Goal: Information Seeking & Learning: Find specific fact

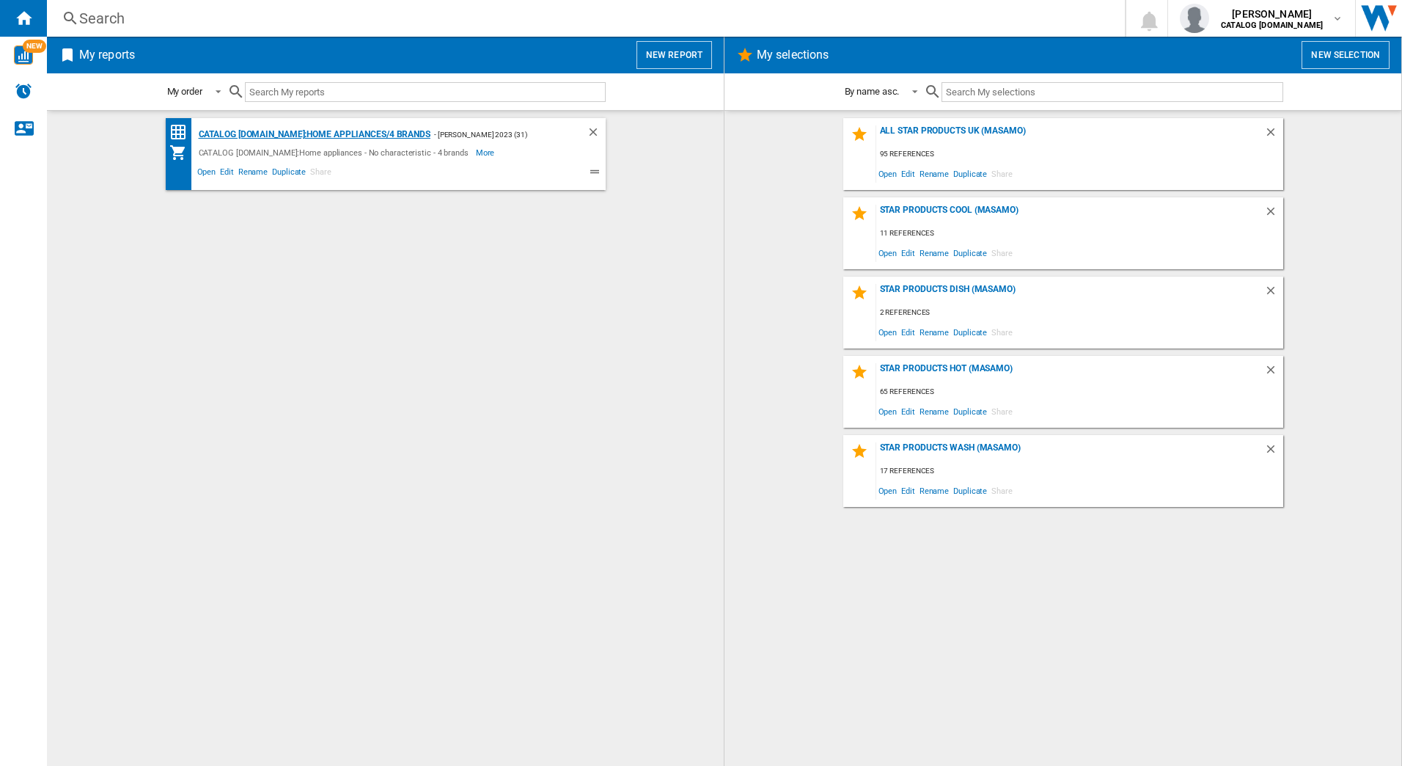
click at [306, 133] on div "CATALOG [DOMAIN_NAME]:Home appliances/4 brands" at bounding box center [312, 134] width 235 height 18
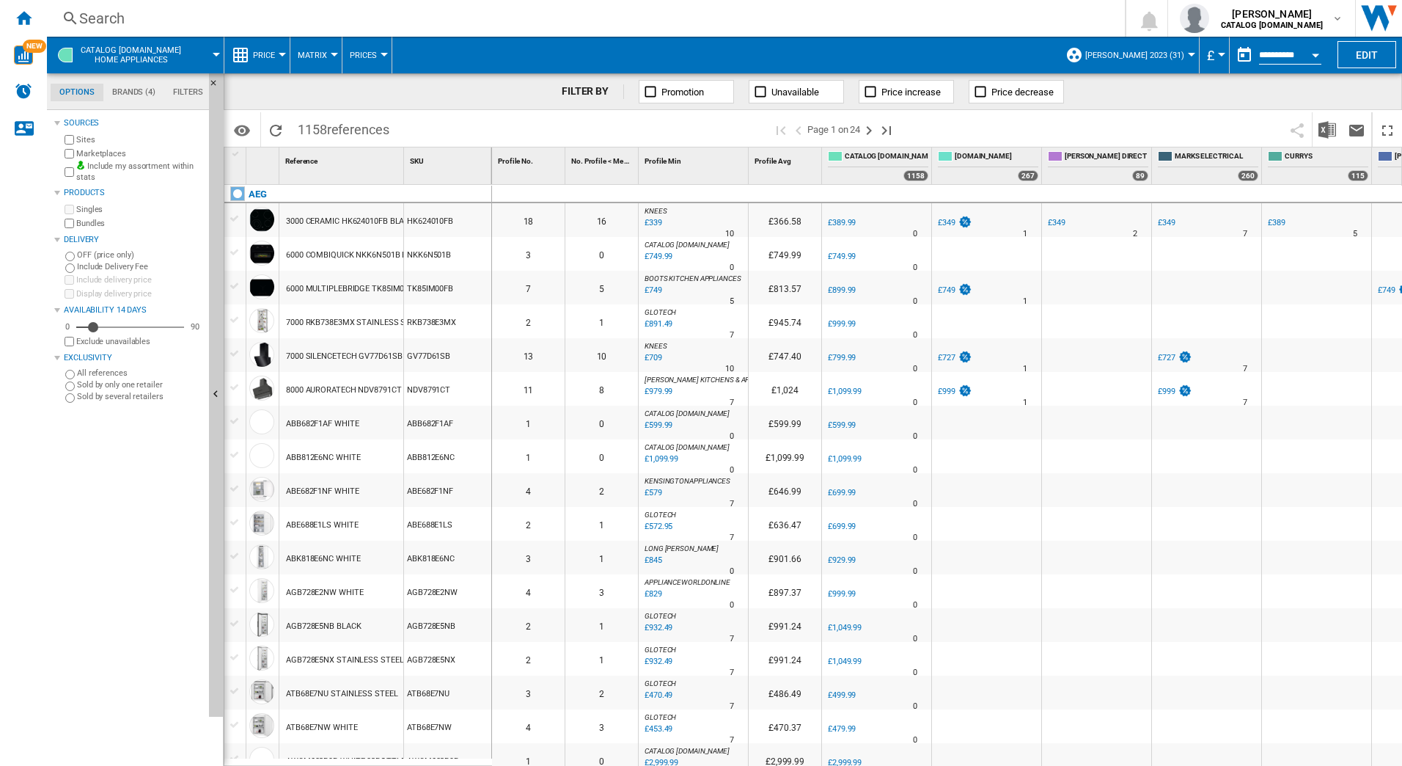
click at [213, 18] on div "Search" at bounding box center [583, 18] width 1008 height 21
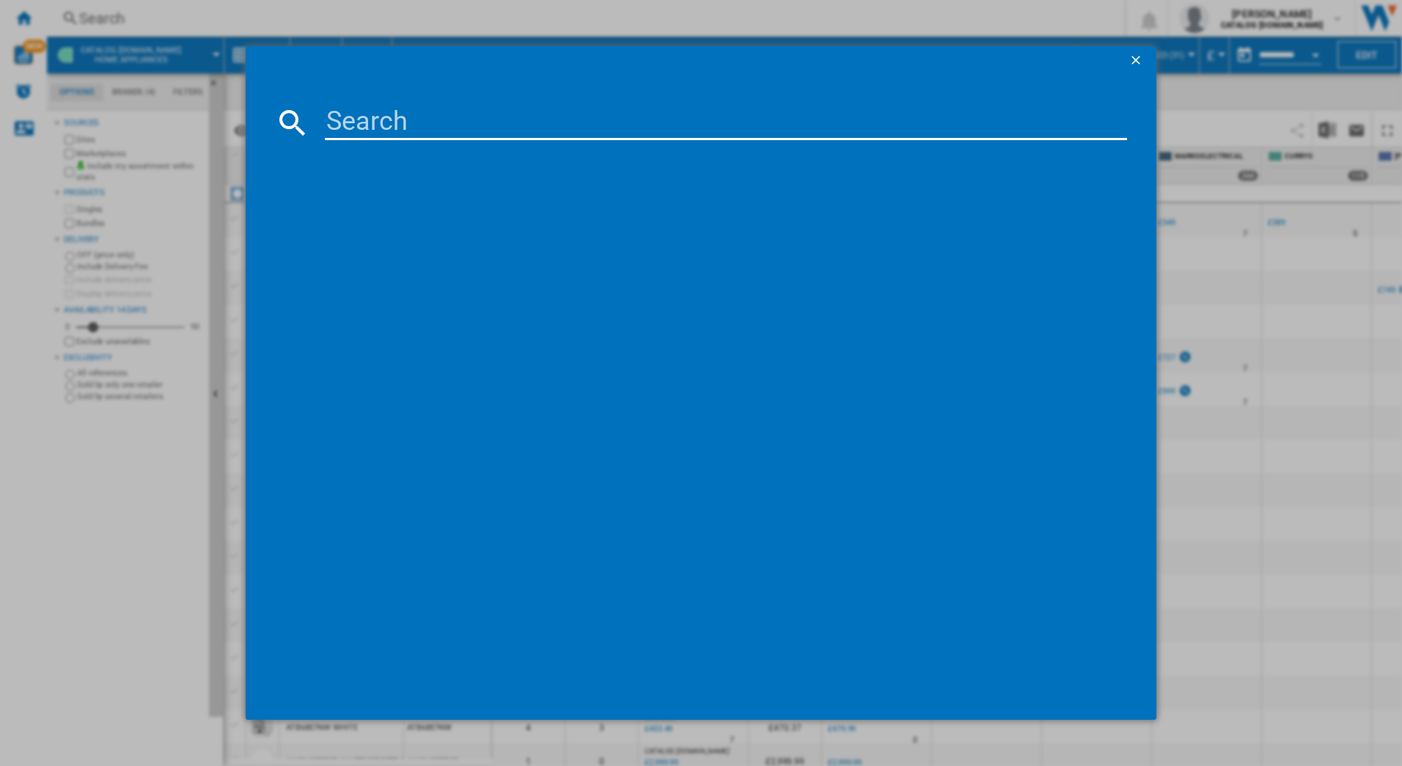
click at [335, 117] on input at bounding box center [726, 122] width 803 height 35
paste input "TCH74B01CB"
type input "TCH74B01CB"
click at [489, 123] on input "TCH74B01CB" at bounding box center [726, 122] width 803 height 35
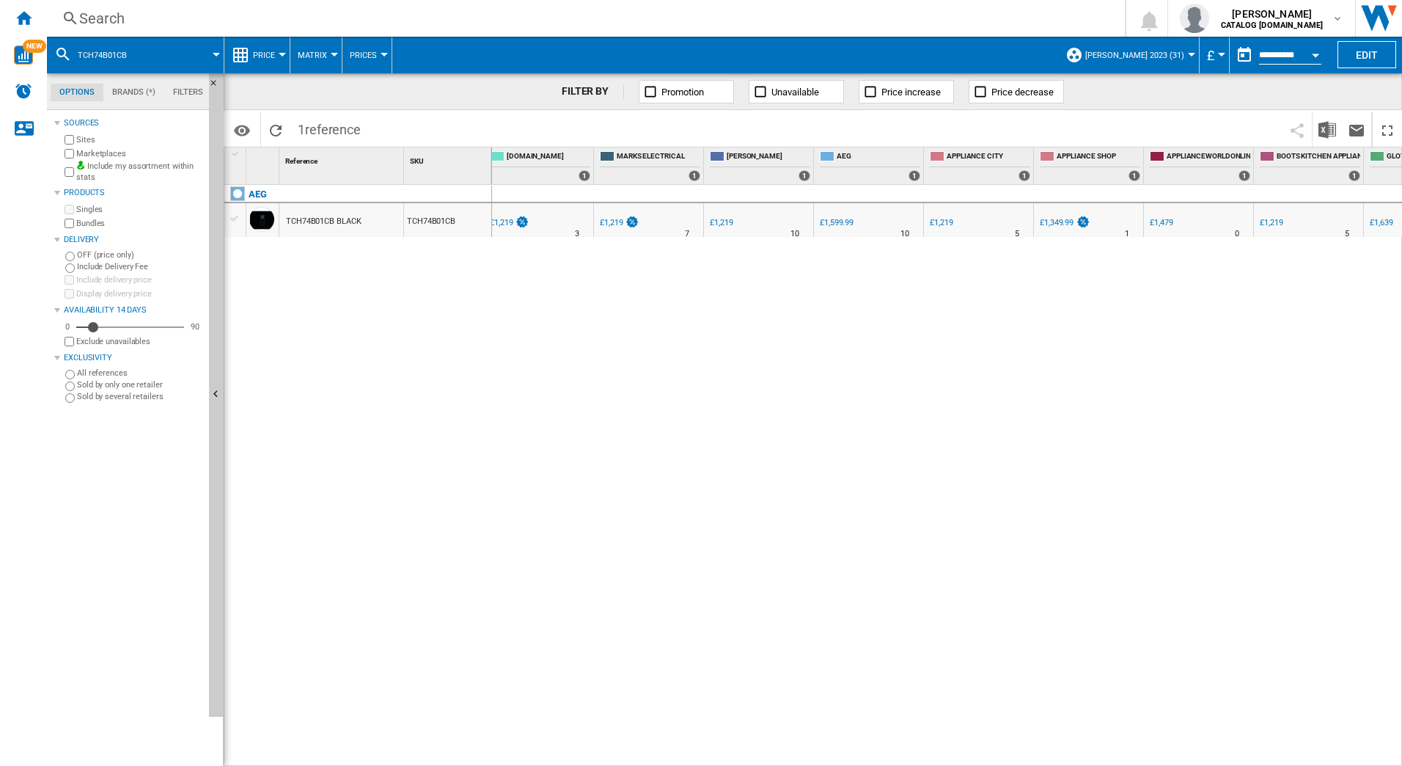
scroll to position [0, 453]
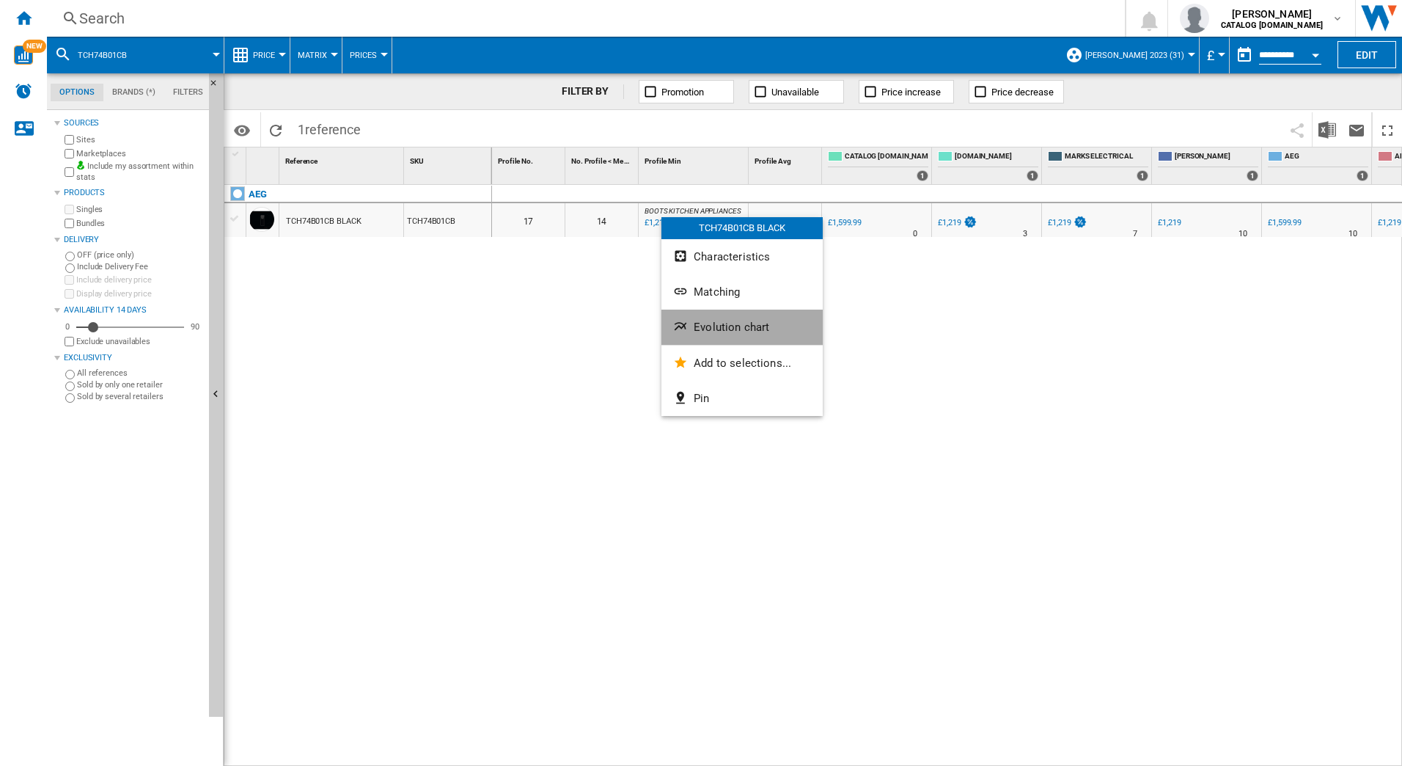
click at [716, 325] on span "Evolution chart" at bounding box center [732, 326] width 76 height 13
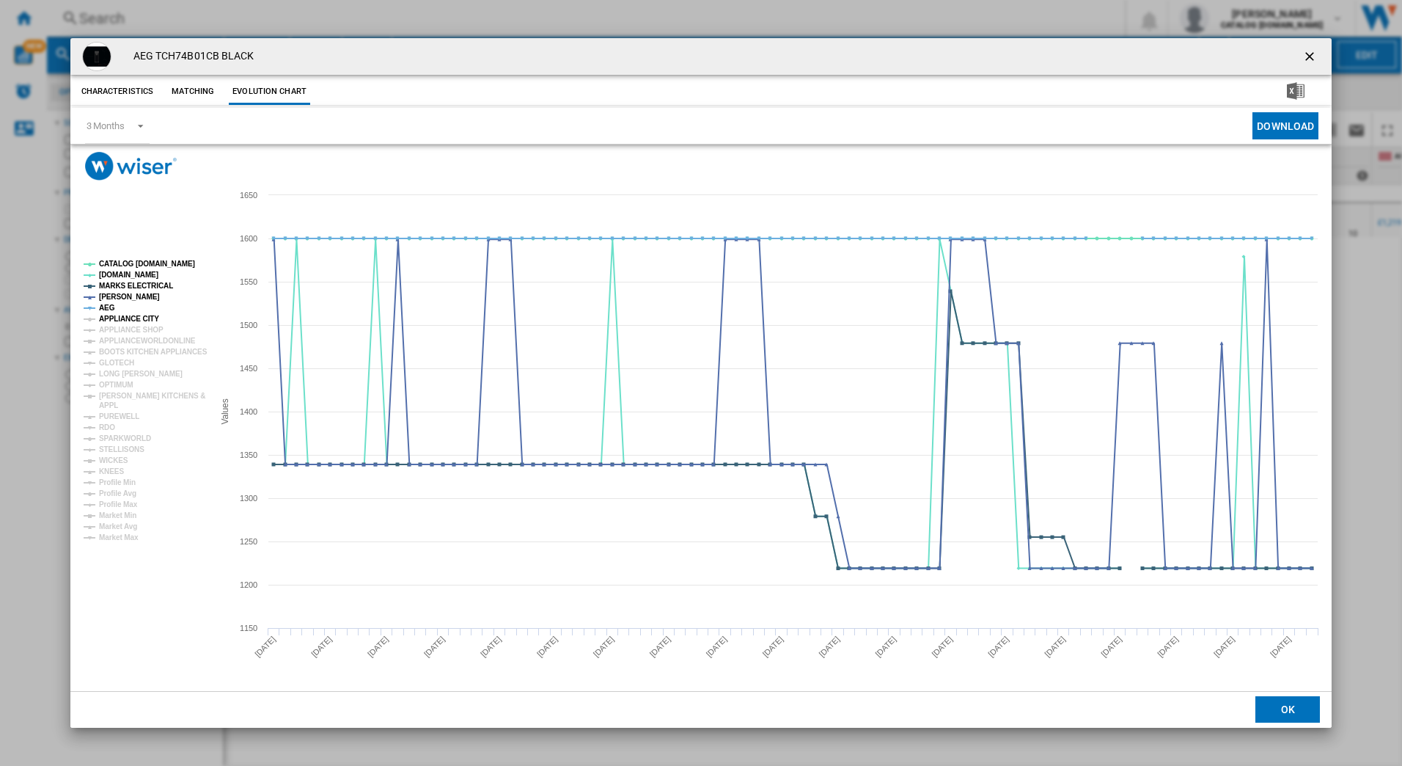
click at [111, 319] on tspan "APPLIANCE CITY" at bounding box center [129, 319] width 60 height 8
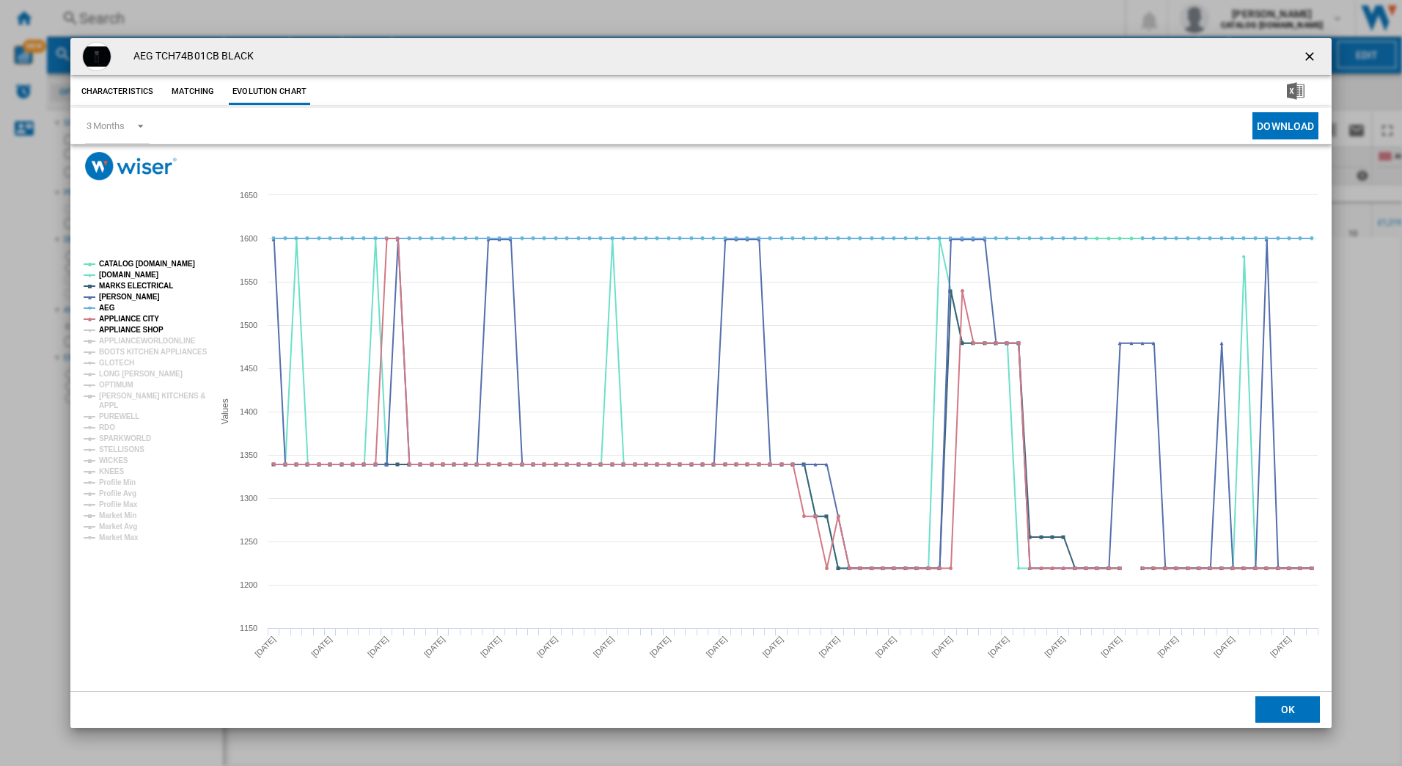
click at [111, 329] on tspan "APPLIANCE SHOP" at bounding box center [131, 330] width 65 height 8
click at [111, 337] on tspan "APPLIANCEWORLDONLINE" at bounding box center [147, 341] width 97 height 8
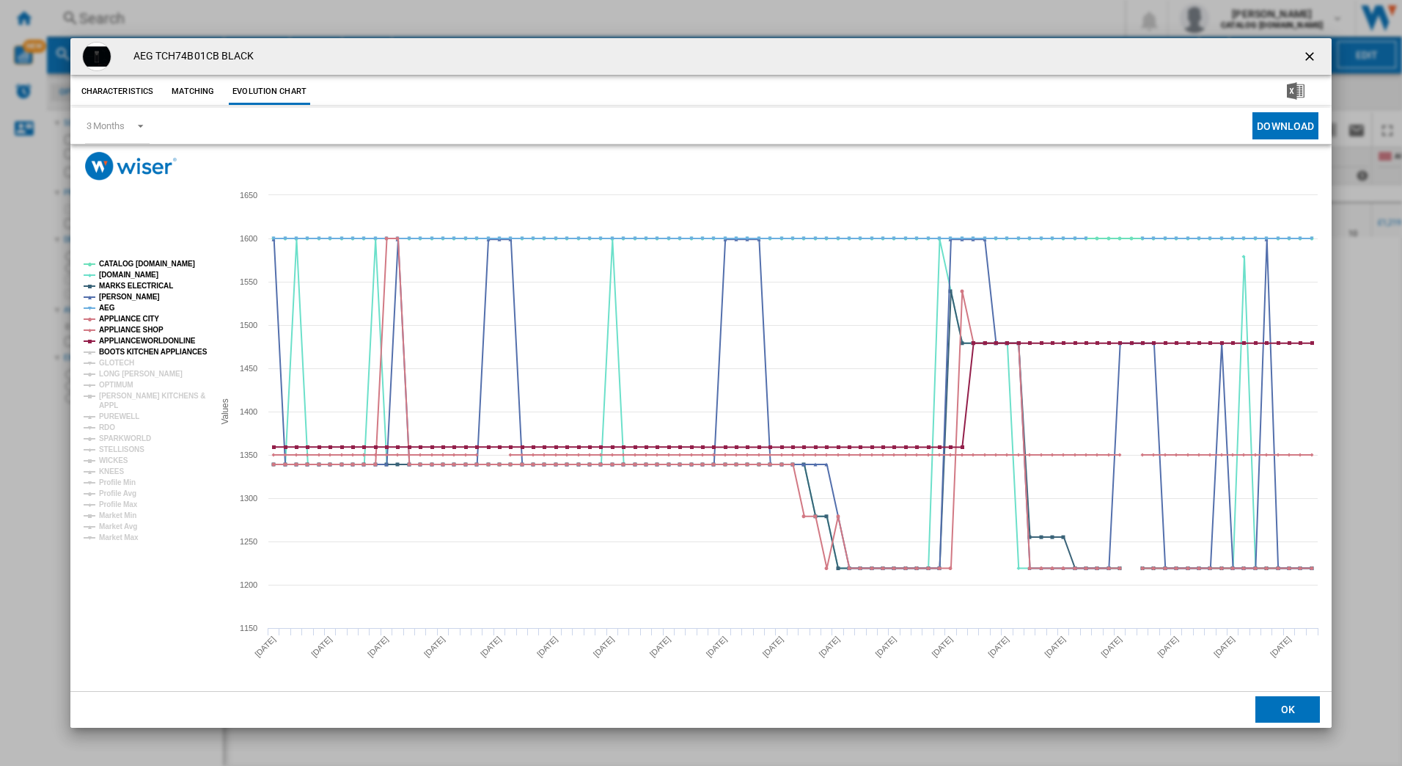
click at [111, 349] on tspan "BOOTS KITCHEN APPLIANCES" at bounding box center [153, 352] width 109 height 8
click at [109, 362] on tspan "GLOTECH" at bounding box center [116, 363] width 35 height 8
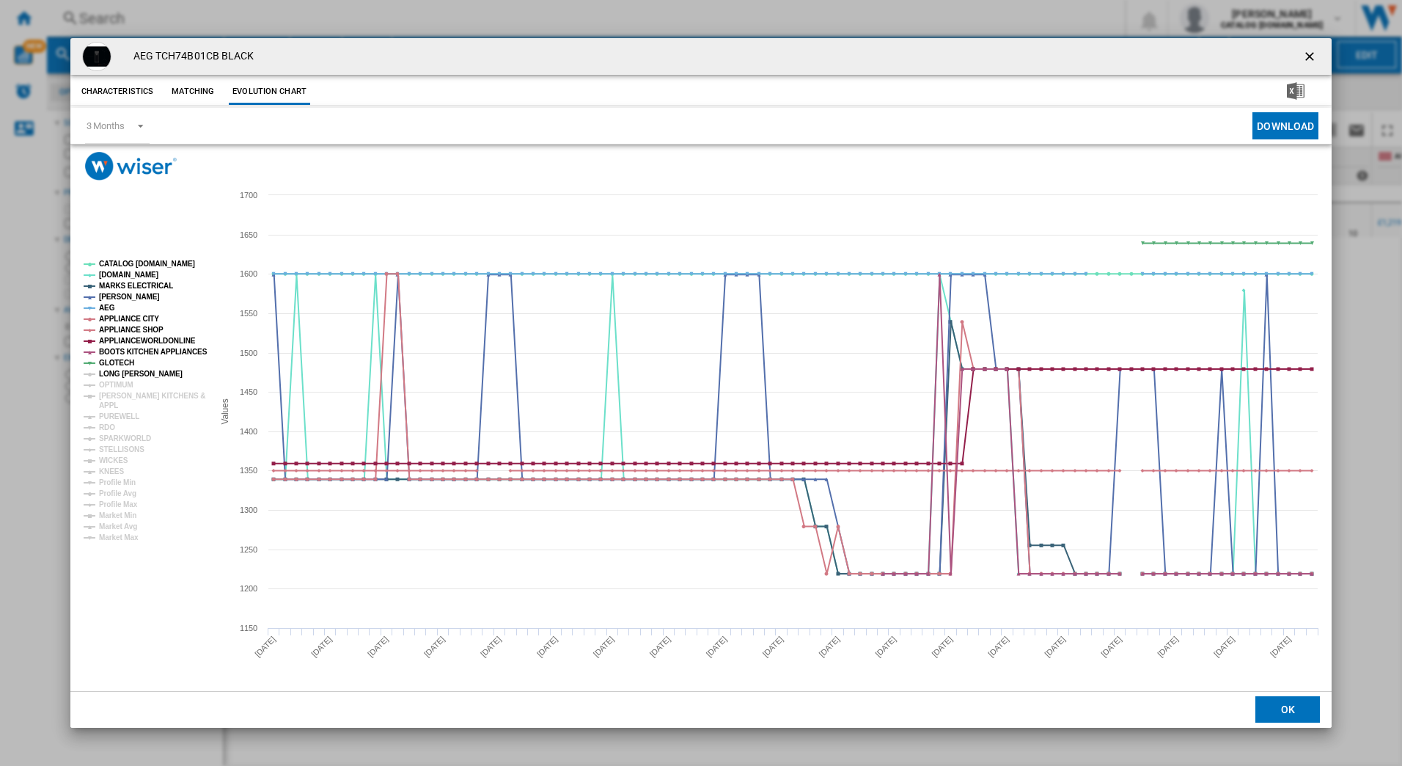
click at [109, 370] on tspan "LONG [PERSON_NAME]" at bounding box center [141, 374] width 84 height 8
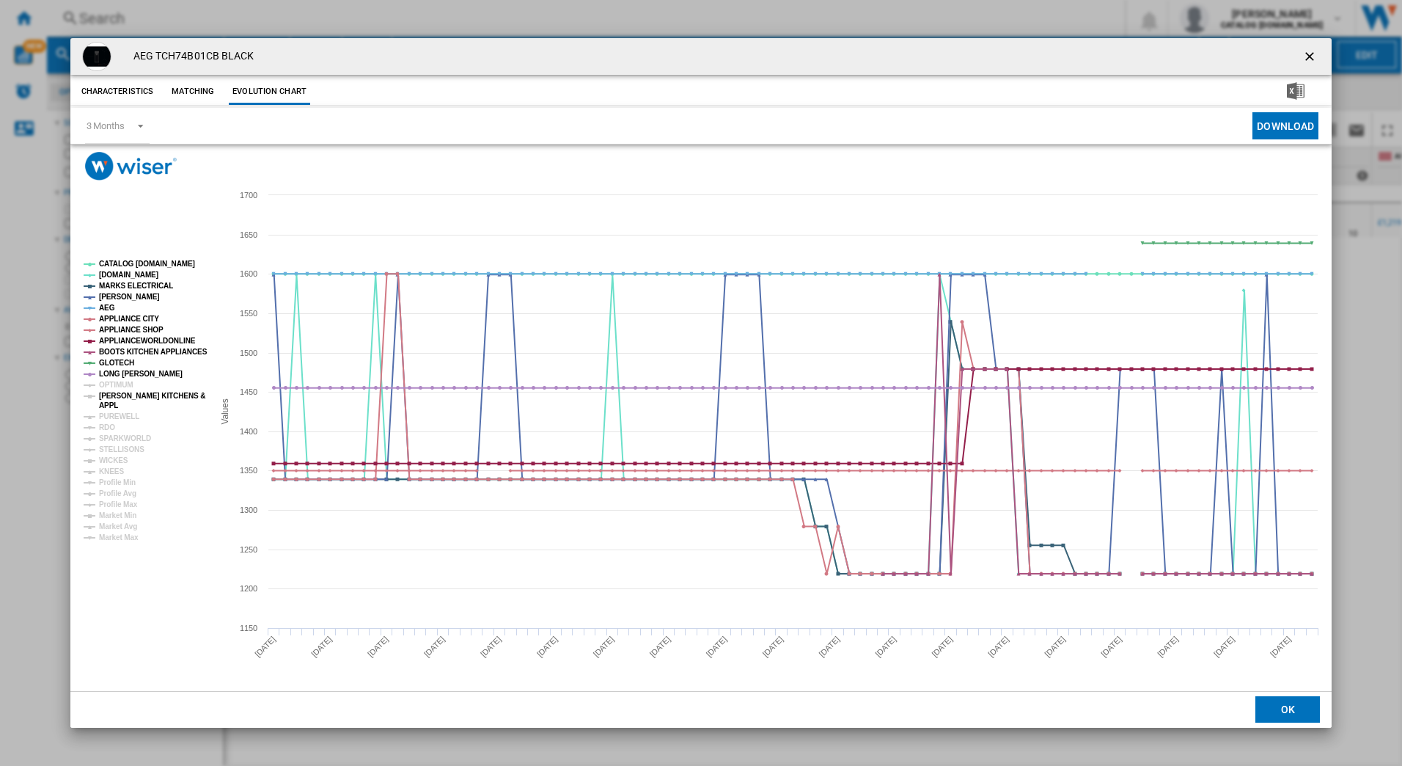
click at [104, 392] on tspan "[PERSON_NAME] KITCHENS &" at bounding box center [152, 396] width 106 height 8
click at [106, 427] on tspan "RDO" at bounding box center [107, 427] width 16 height 8
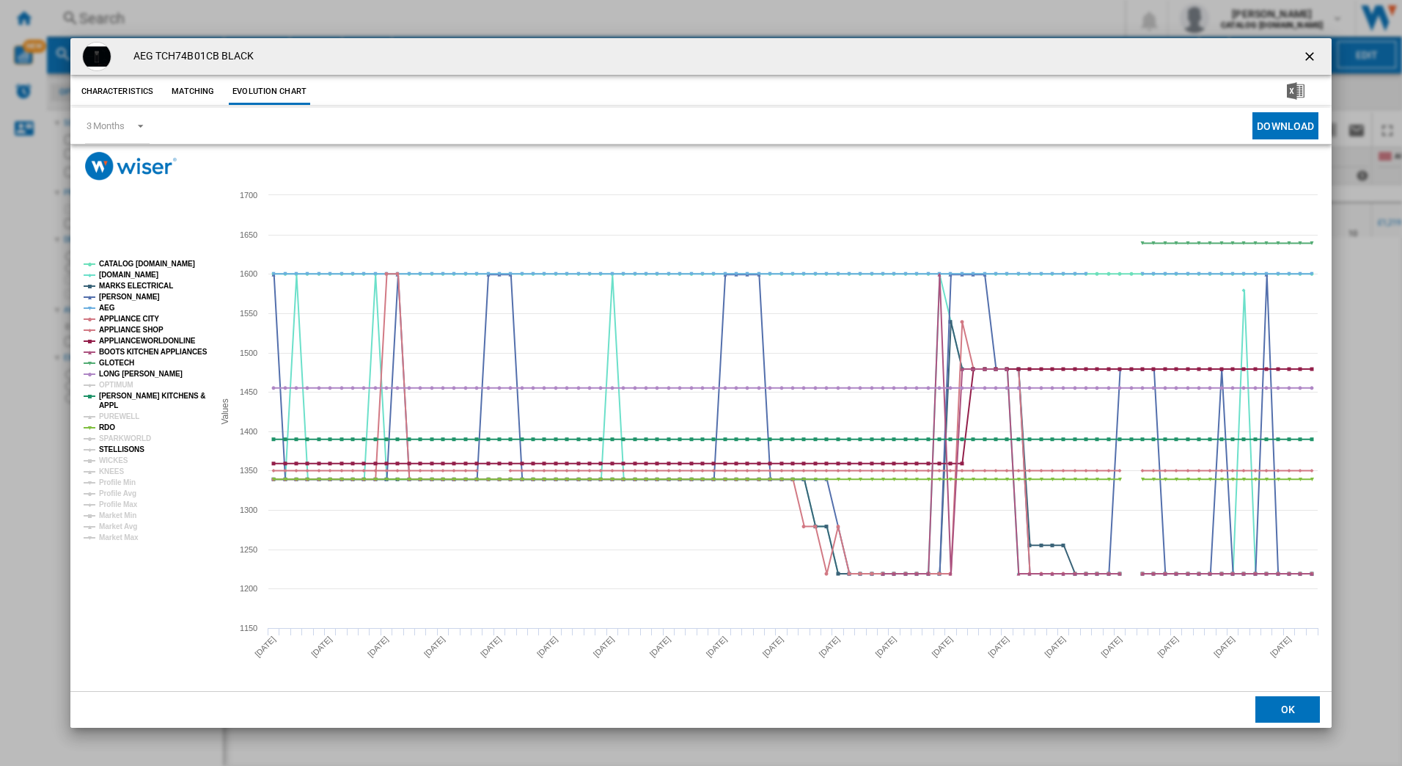
click at [122, 448] on tspan "STELLISONS" at bounding box center [121, 449] width 45 height 8
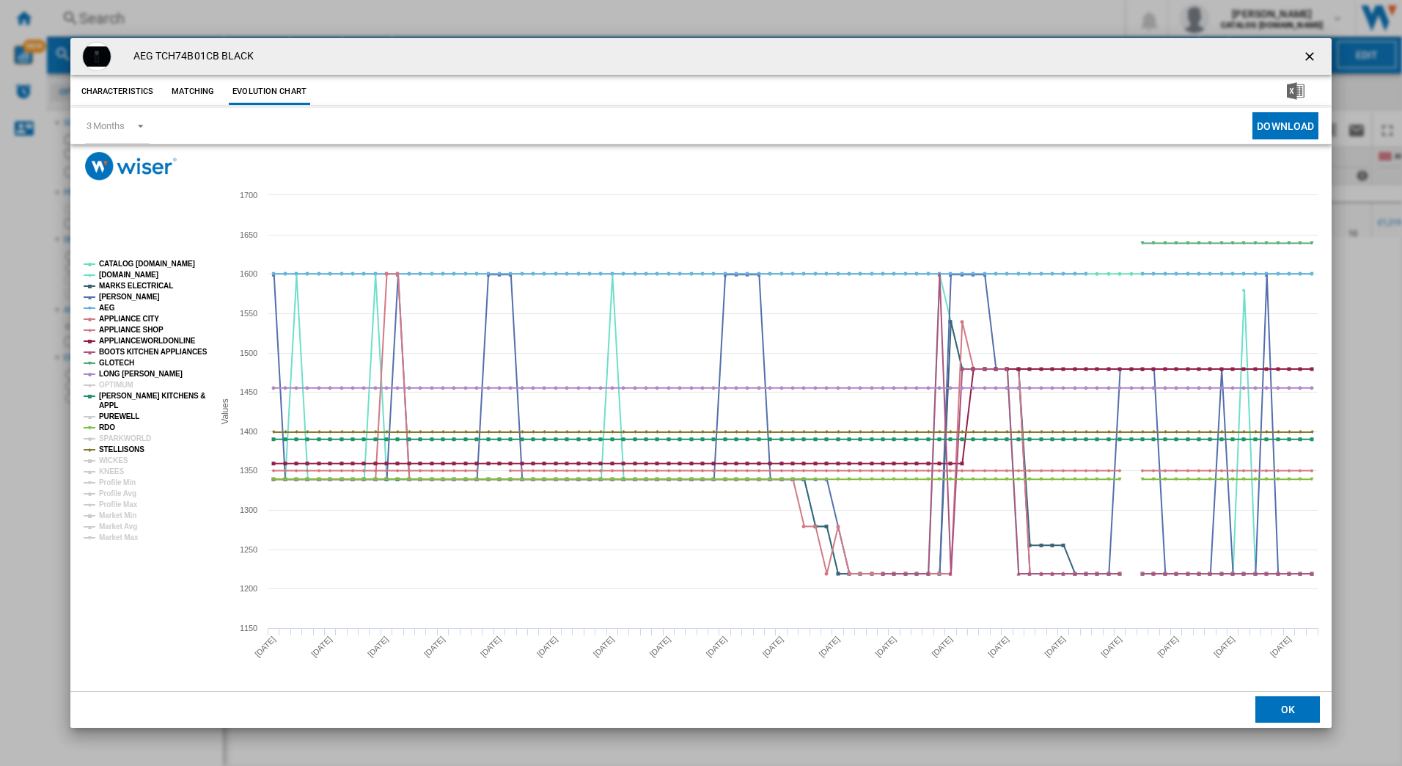
click at [113, 417] on tspan "PUREWELL" at bounding box center [119, 416] width 40 height 8
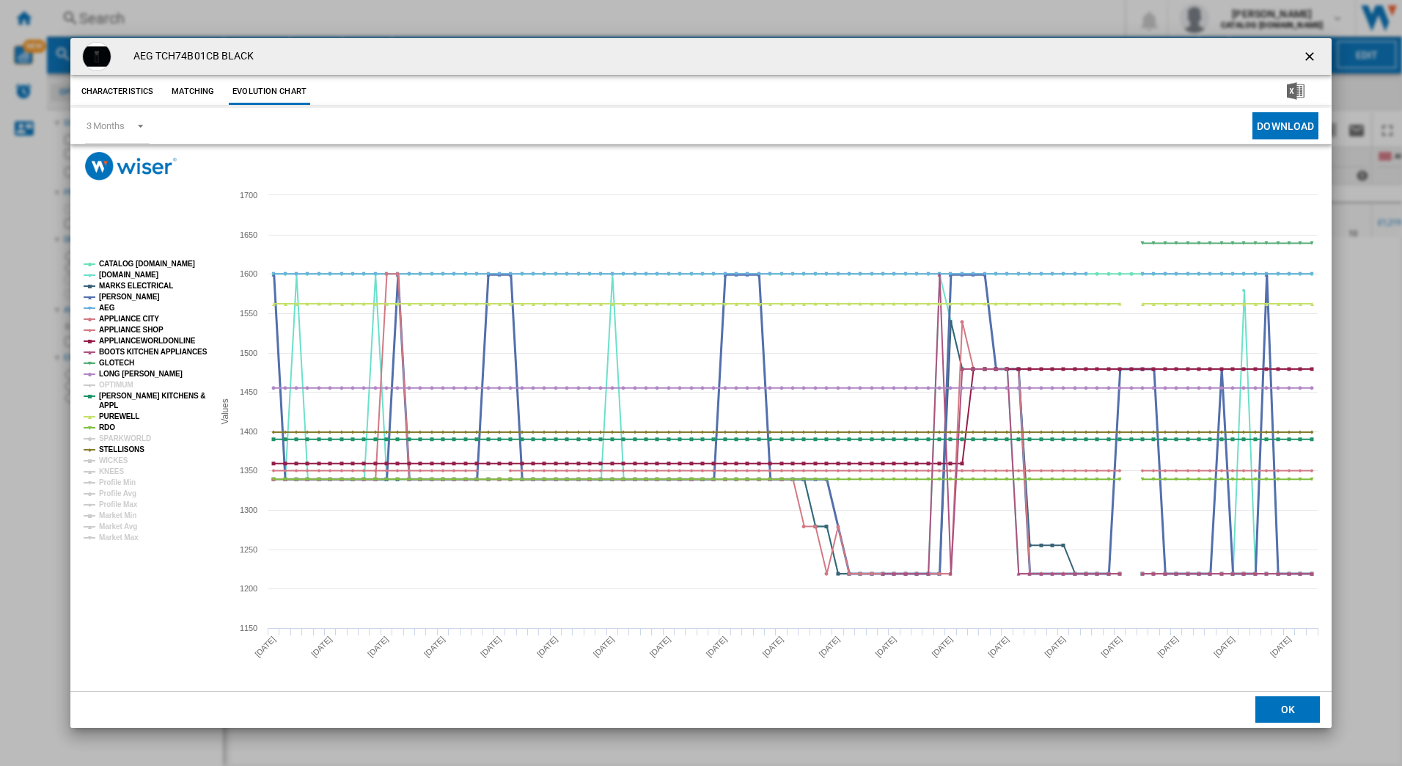
click at [101, 296] on tspan "[PERSON_NAME]" at bounding box center [129, 297] width 61 height 8
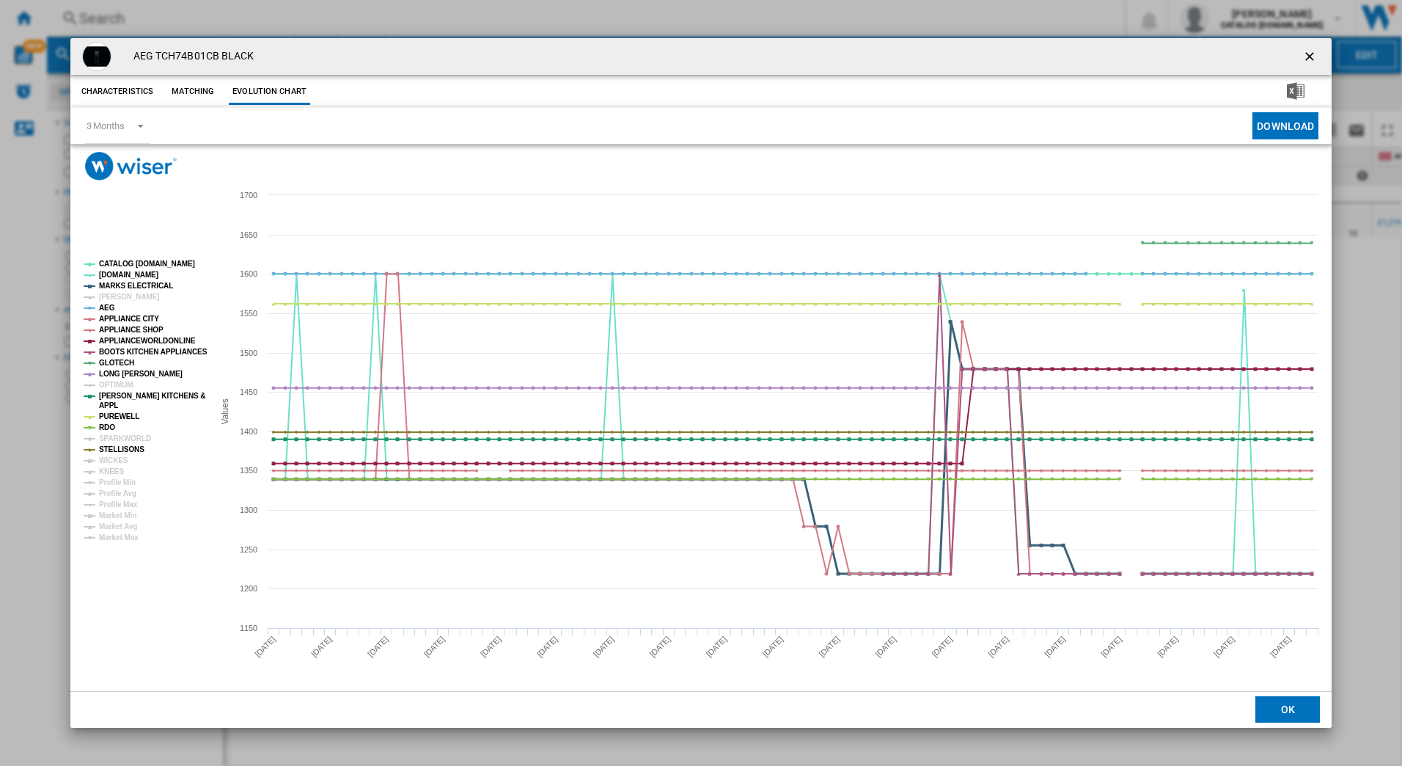
click at [100, 285] on tspan "MARKS ELECTRICAL" at bounding box center [136, 286] width 74 height 8
click at [100, 315] on tspan "APPLIANCE CITY" at bounding box center [129, 319] width 60 height 8
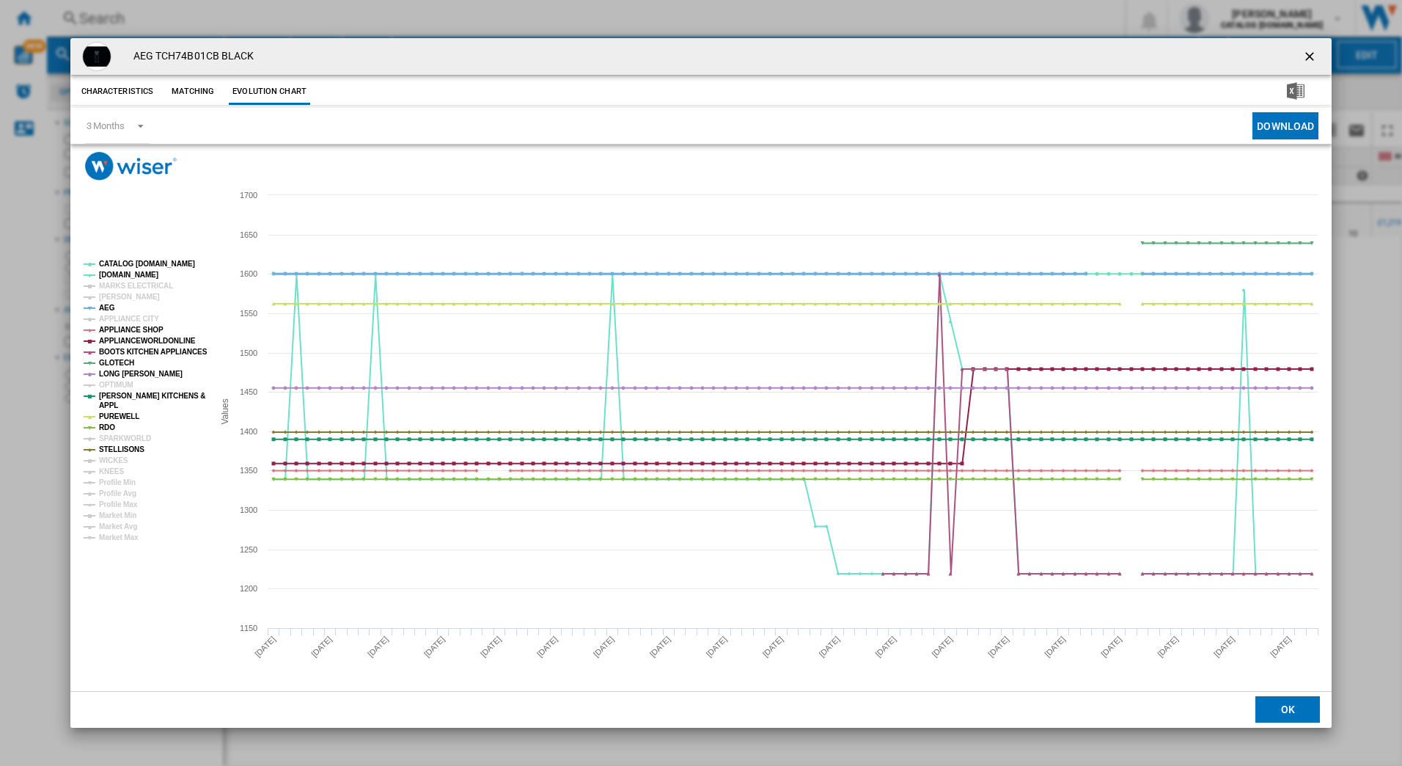
click at [99, 308] on tspan "AEG" at bounding box center [107, 308] width 16 height 8
click at [101, 274] on tspan "[DOMAIN_NAME]" at bounding box center [128, 275] width 59 height 8
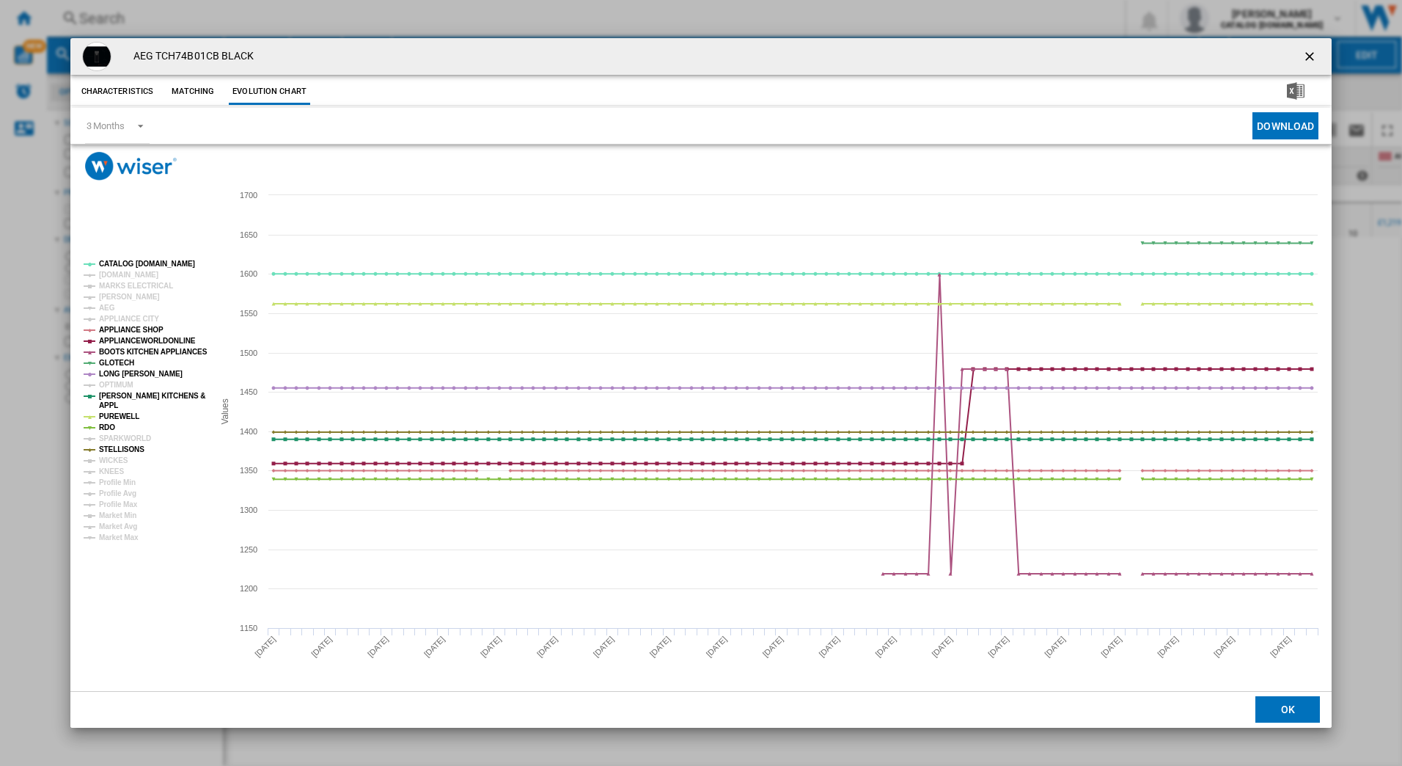
click at [101, 274] on tspan "[DOMAIN_NAME]" at bounding box center [128, 275] width 59 height 8
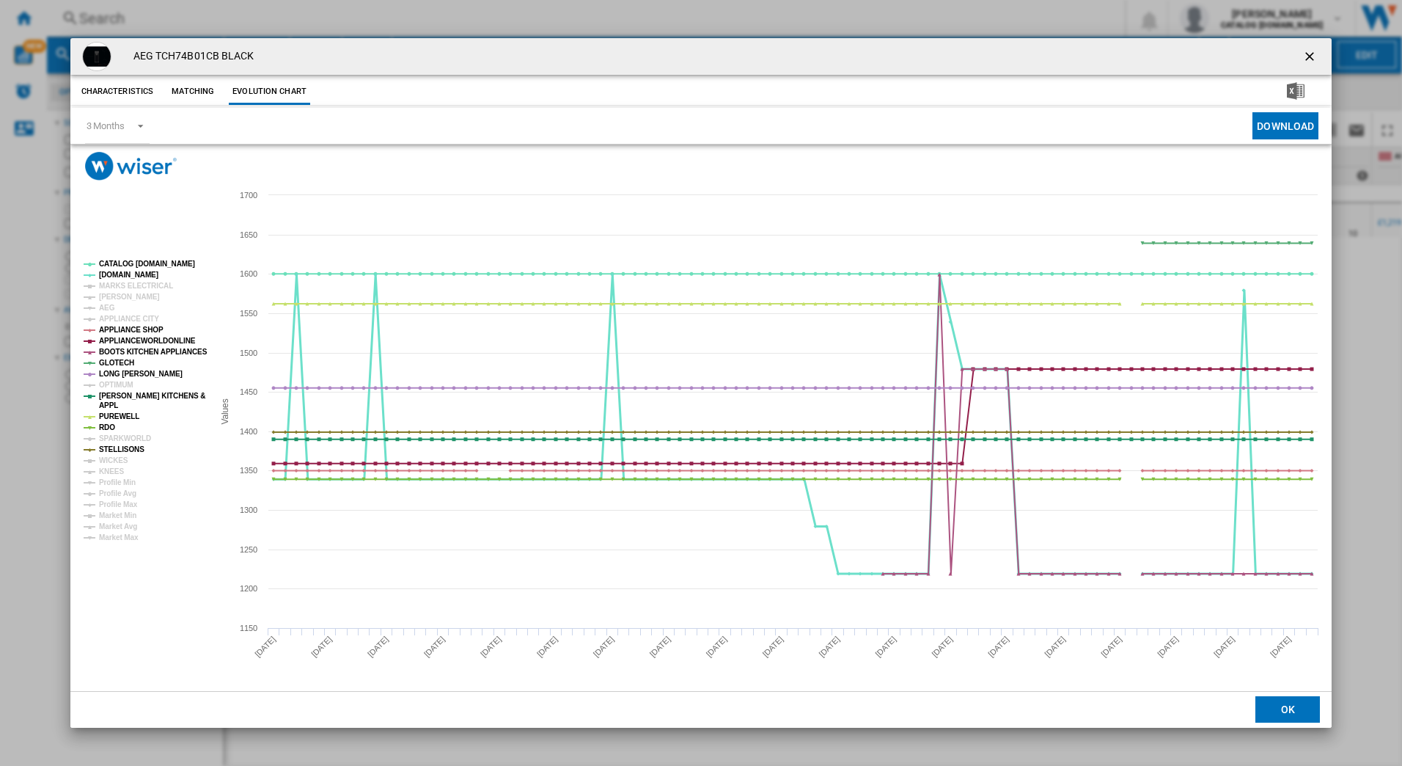
click at [101, 274] on tspan "[DOMAIN_NAME]" at bounding box center [128, 275] width 59 height 8
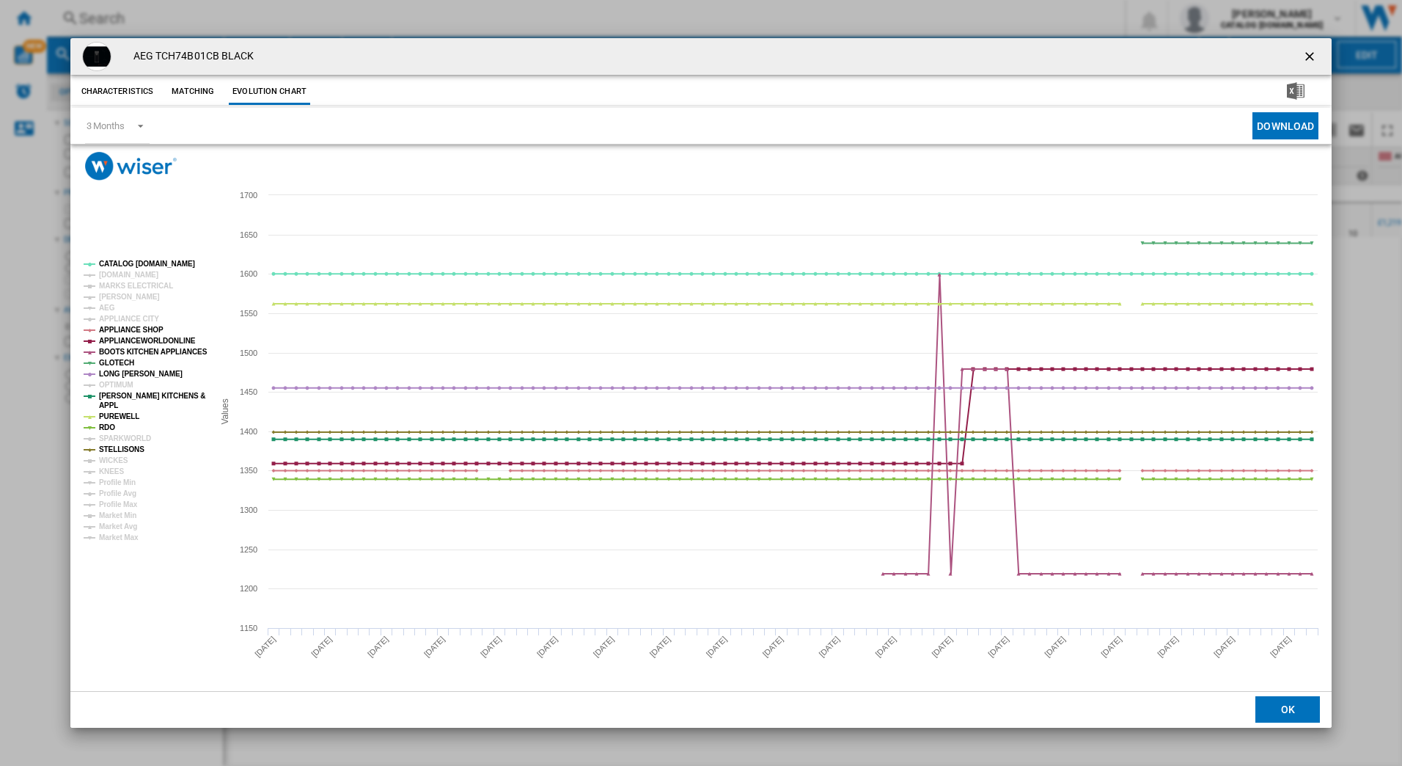
click at [101, 274] on tspan "[DOMAIN_NAME]" at bounding box center [128, 275] width 59 height 8
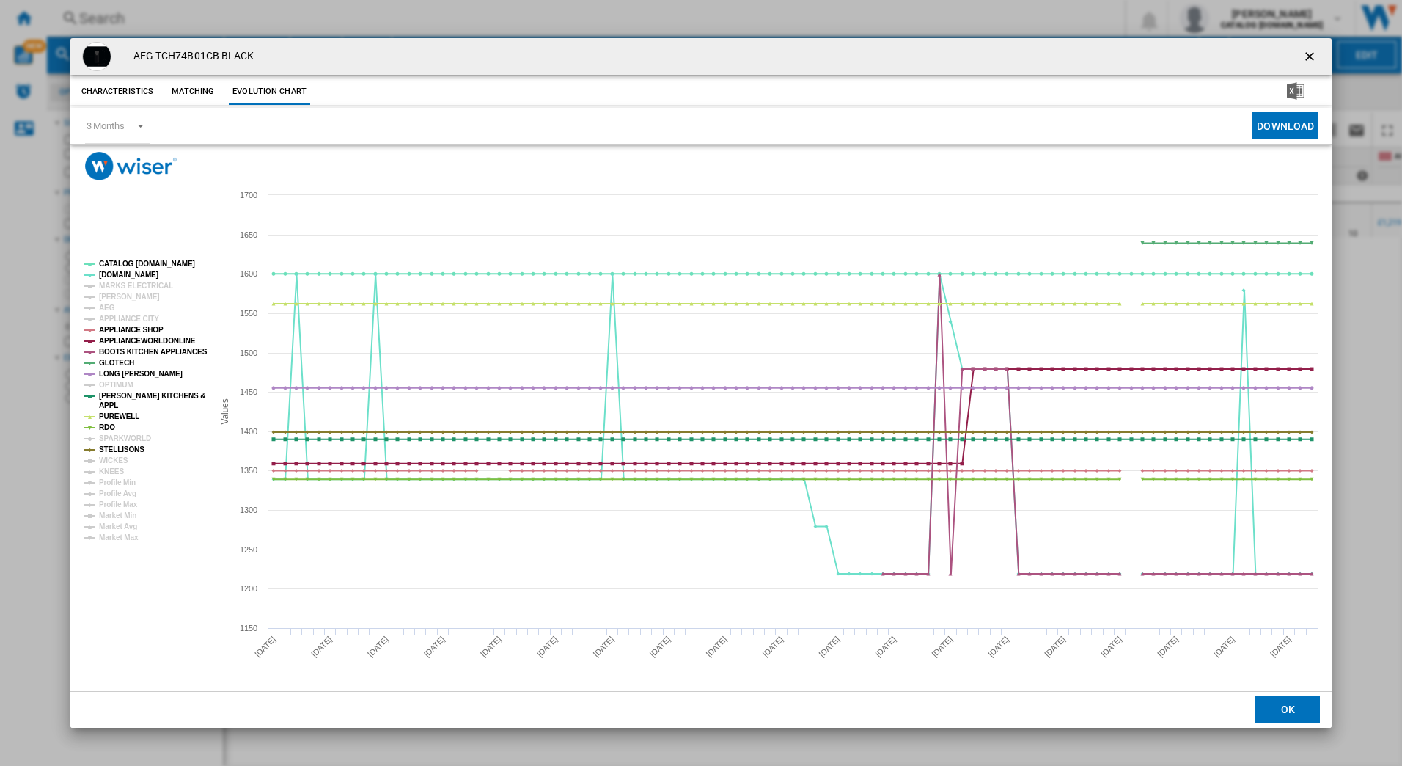
click at [1308, 55] on ng-md-icon "getI18NText('BUTTONS.CLOSE_DIALOG')" at bounding box center [1311, 58] width 18 height 18
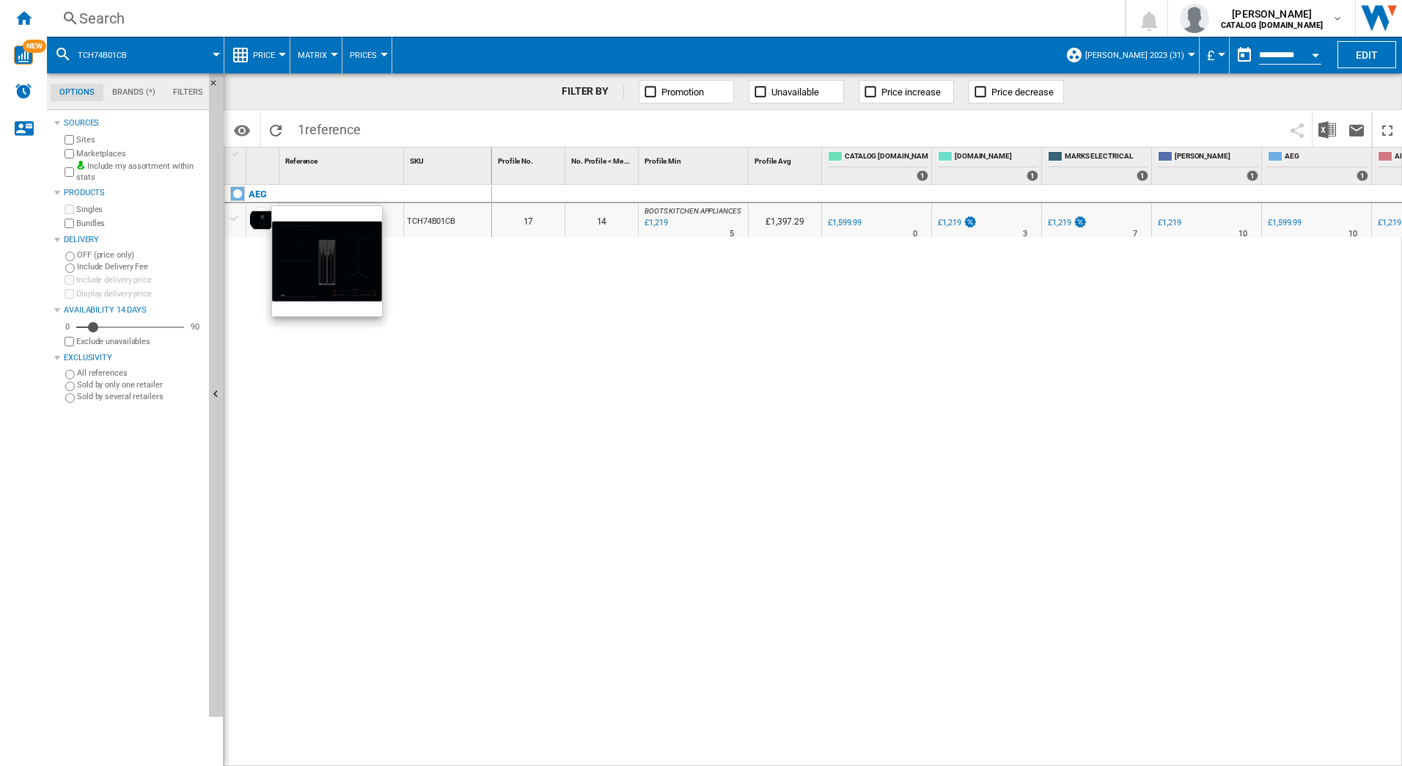
click at [252, 221] on div at bounding box center [261, 219] width 25 height 25
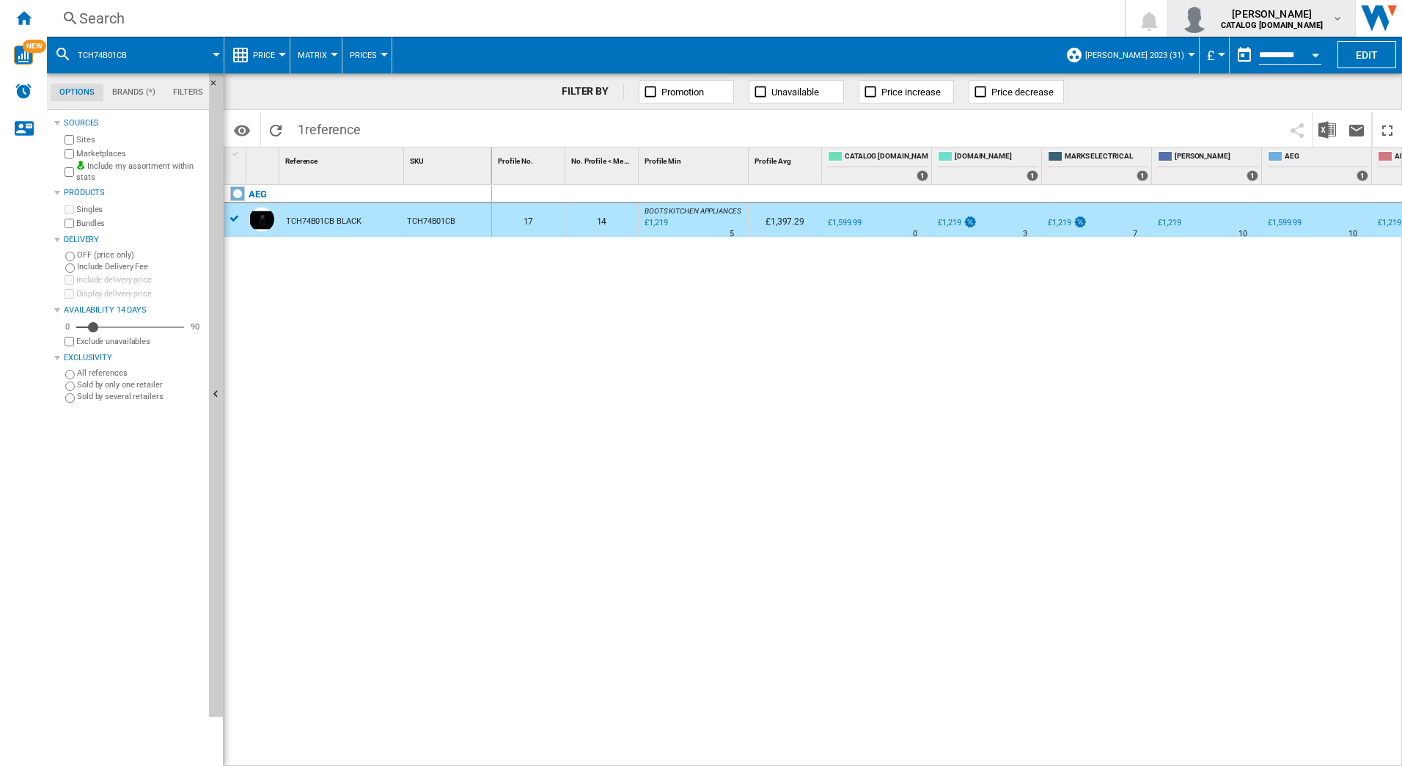
click at [1290, 18] on span "[PERSON_NAME]" at bounding box center [1272, 14] width 102 height 15
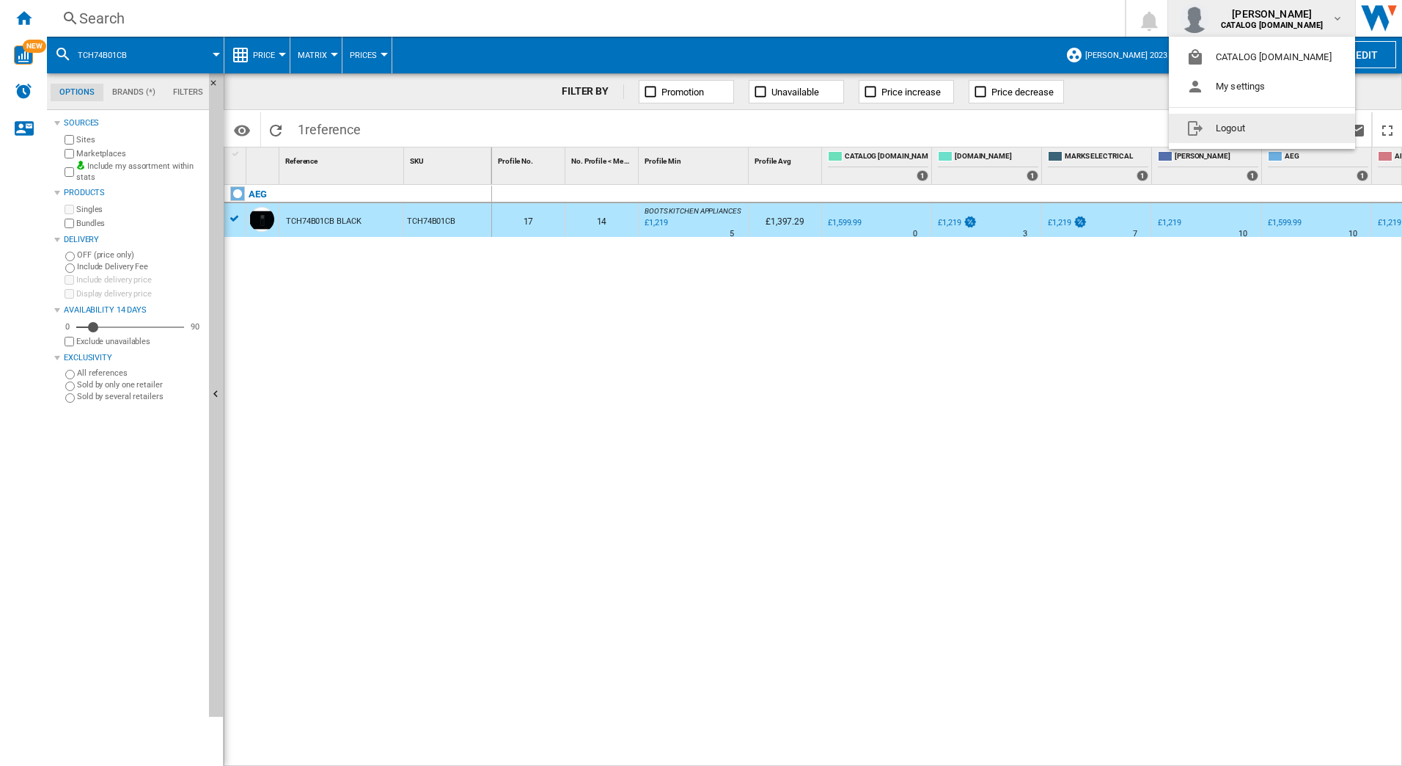
click at [1212, 126] on button "Logout" at bounding box center [1262, 128] width 186 height 29
